Goal: Navigation & Orientation: Find specific page/section

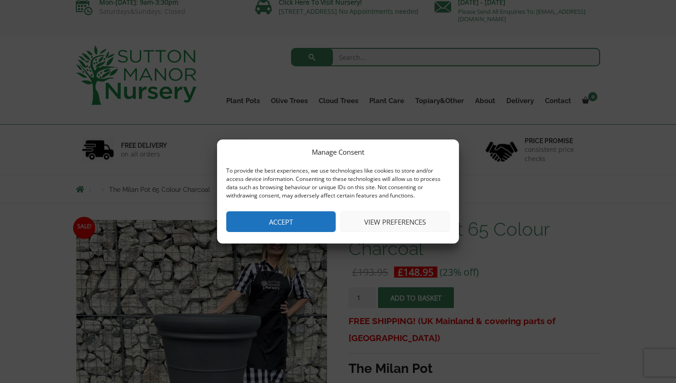
click at [307, 228] on button "Accept" at bounding box center [280, 221] width 109 height 21
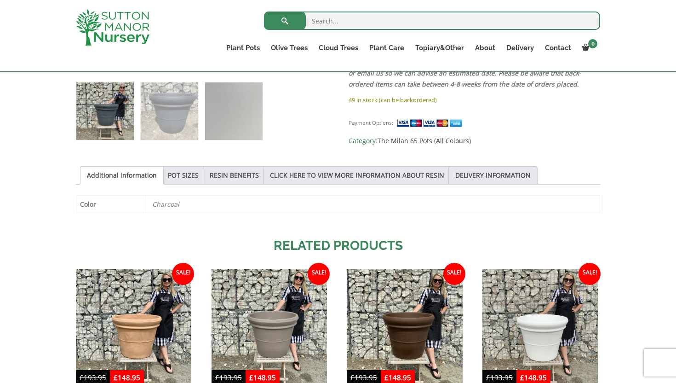
scroll to position [390, 0]
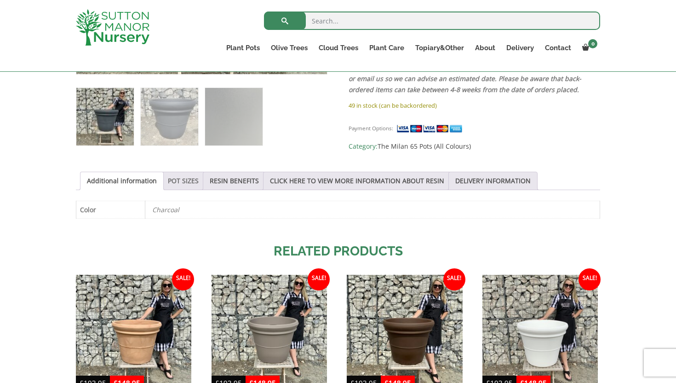
click at [180, 182] on link "POT SIZES" at bounding box center [183, 180] width 31 height 17
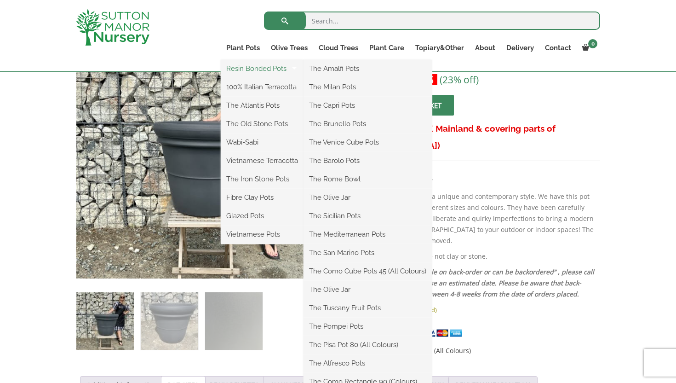
scroll to position [187, 0]
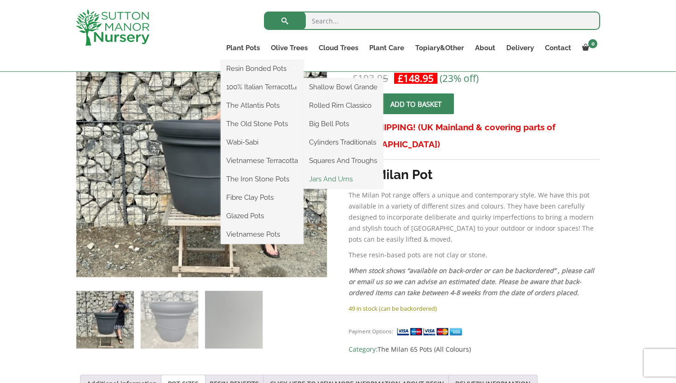
click at [352, 177] on link "Jars And Urns" at bounding box center [344, 179] width 80 height 14
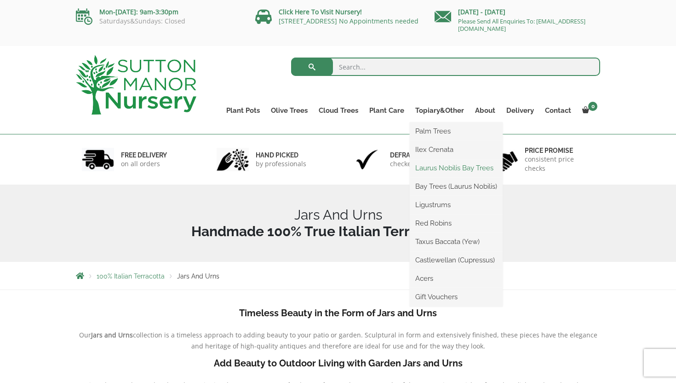
click at [436, 167] on link "Laurus Nobilis Bay Trees" at bounding box center [456, 168] width 93 height 14
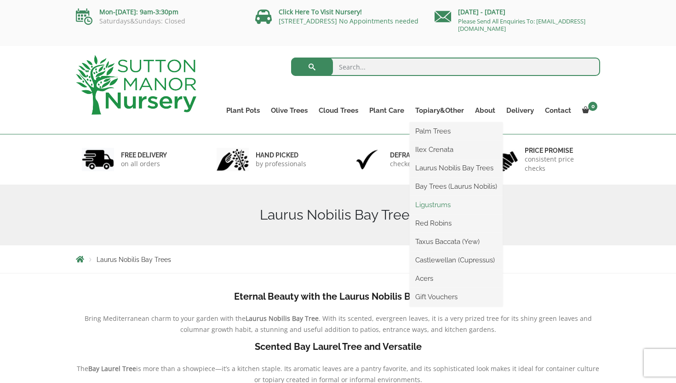
click at [443, 206] on link "Ligustrums" at bounding box center [456, 205] width 93 height 14
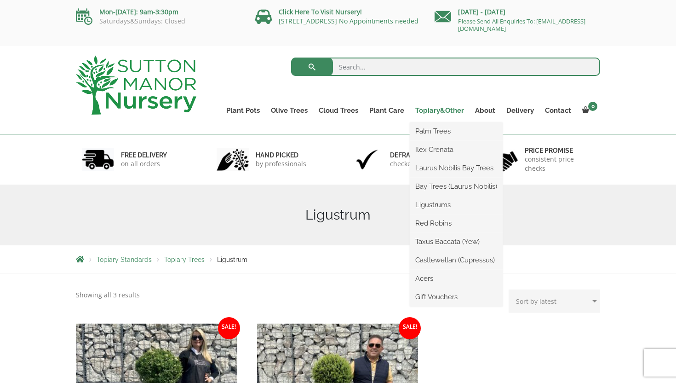
click at [440, 110] on link "Topiary&Other" at bounding box center [440, 110] width 60 height 13
click at [432, 132] on link "Palm Trees" at bounding box center [456, 131] width 93 height 14
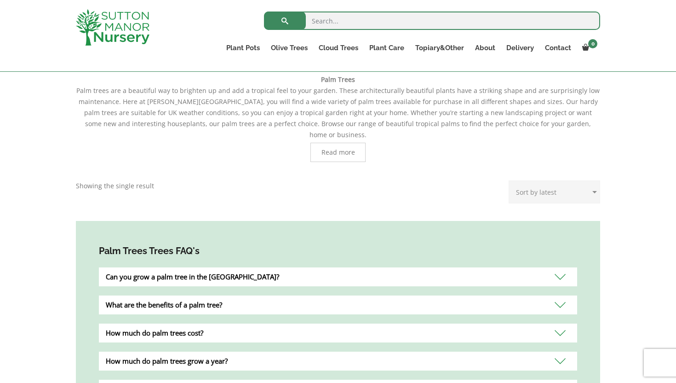
scroll to position [130, 0]
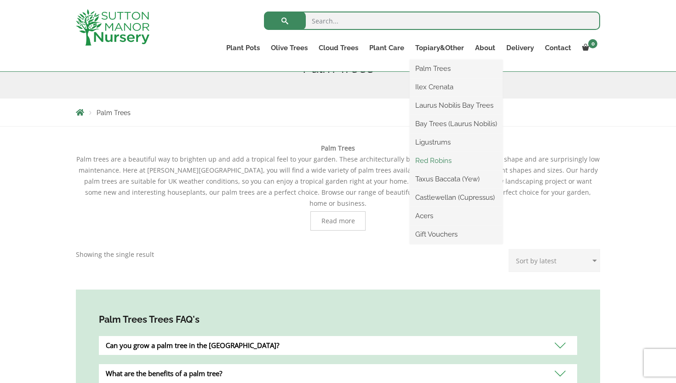
click at [431, 164] on link "Red Robins" at bounding box center [456, 161] width 93 height 14
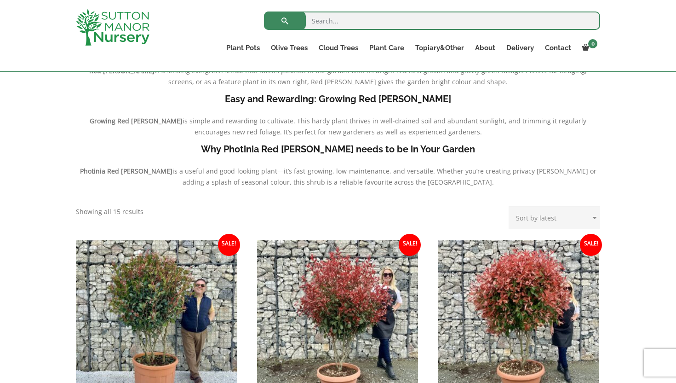
scroll to position [218, 0]
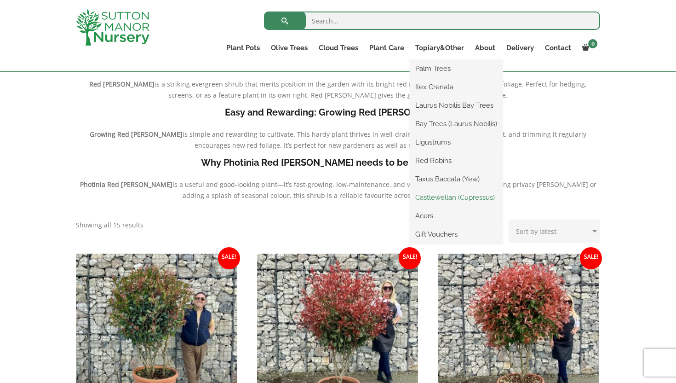
click at [433, 201] on link "Castlewellan (Cupressus)" at bounding box center [456, 197] width 93 height 14
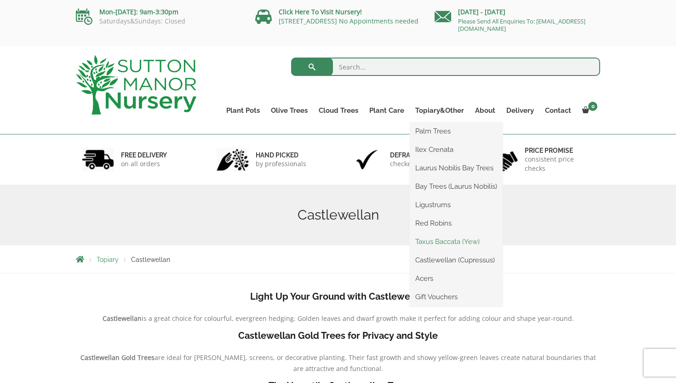
click at [440, 243] on link "Taxus Baccata (Yew)" at bounding box center [456, 242] width 93 height 14
